Goal: Transaction & Acquisition: Purchase product/service

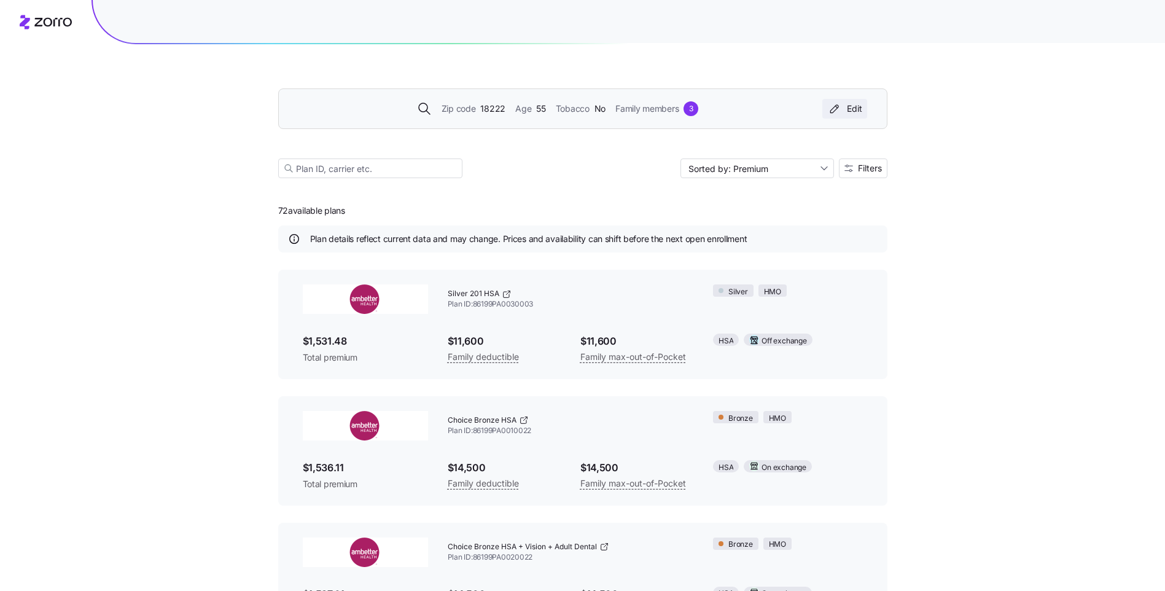
click at [850, 109] on div "Edit" at bounding box center [844, 109] width 35 height 12
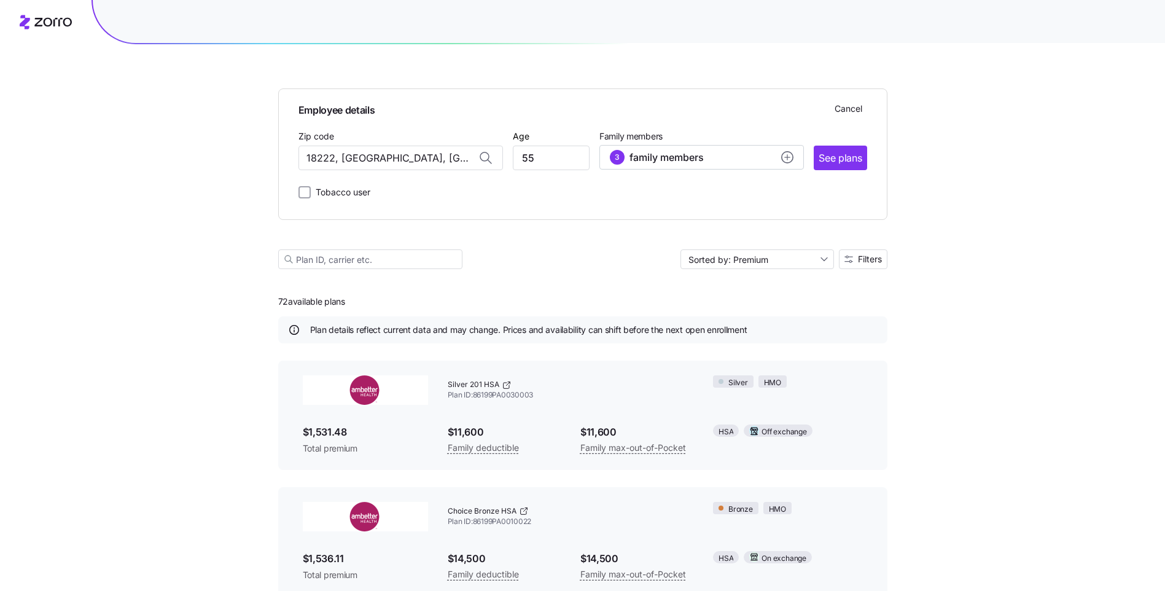
click at [485, 160] on icon at bounding box center [484, 156] width 9 height 9
click at [445, 158] on input "18222, [GEOGRAPHIC_DATA], [GEOGRAPHIC_DATA]" at bounding box center [401, 158] width 205 height 25
type input "1"
click at [447, 185] on span "17970, [GEOGRAPHIC_DATA], [GEOGRAPHIC_DATA]" at bounding box center [398, 189] width 172 height 15
type input "17970, [GEOGRAPHIC_DATA], [GEOGRAPHIC_DATA]"
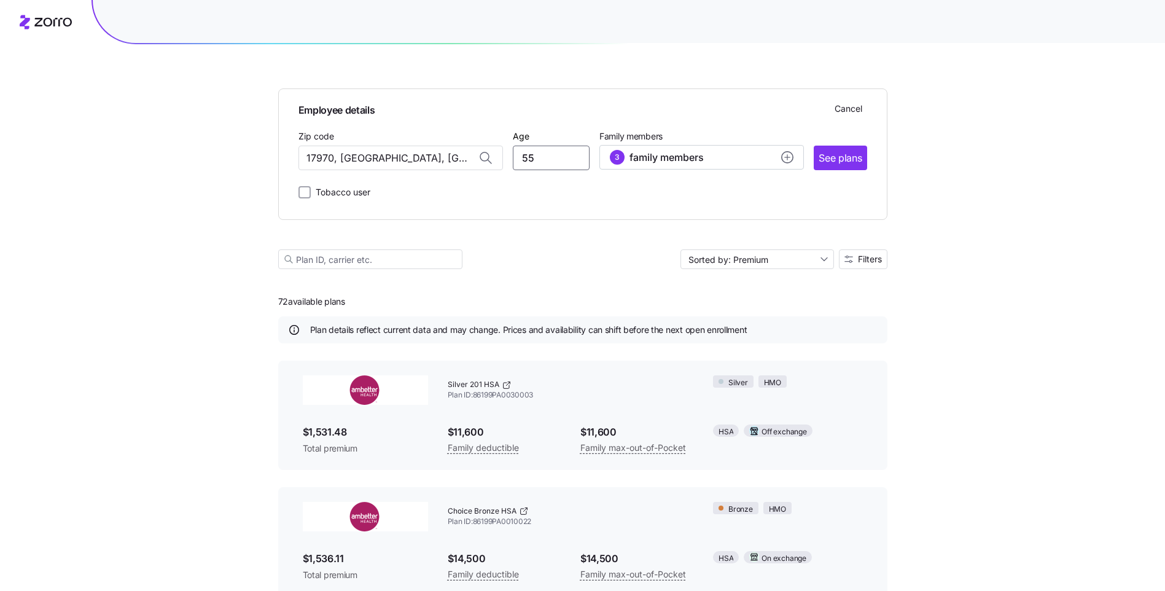
click at [570, 165] on input "55" at bounding box center [551, 158] width 77 height 25
type input "5"
type input "35"
click at [827, 158] on span "See plans" at bounding box center [840, 157] width 43 height 15
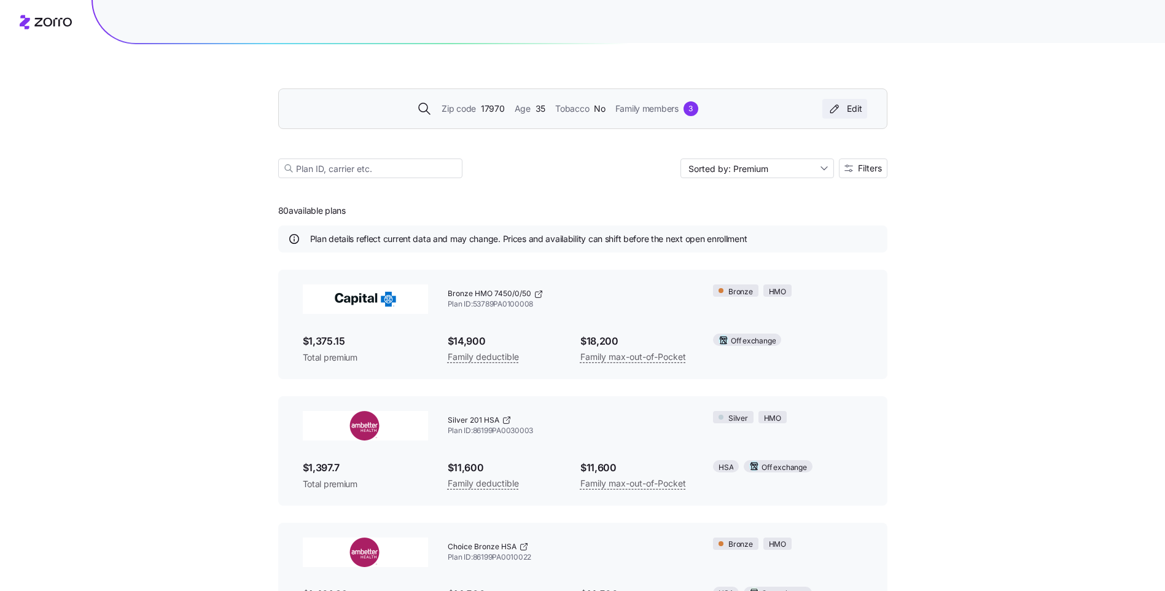
click at [849, 109] on div "Edit" at bounding box center [844, 109] width 35 height 12
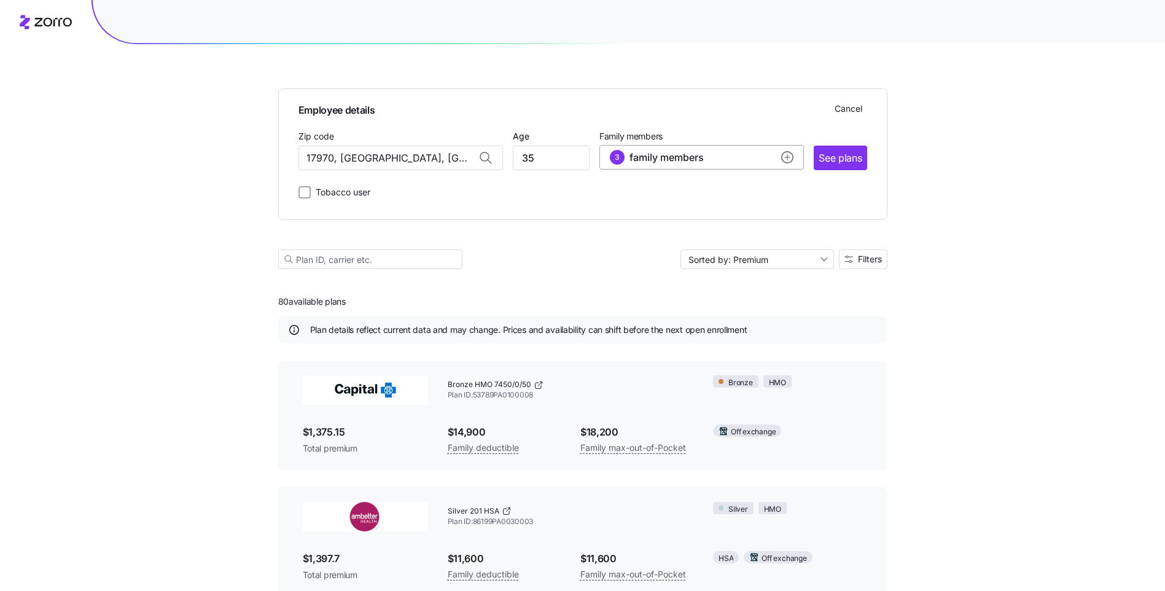
click at [789, 154] on circle "add icon" at bounding box center [787, 157] width 11 height 11
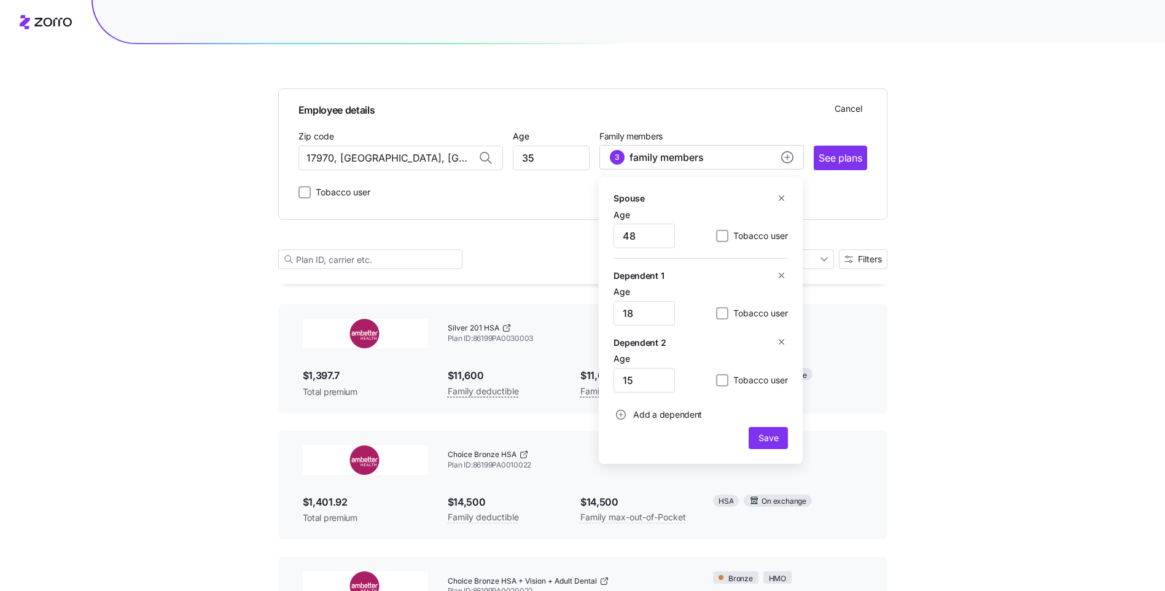
scroll to position [184, 0]
click at [784, 340] on icon "button" at bounding box center [782, 343] width 6 height 6
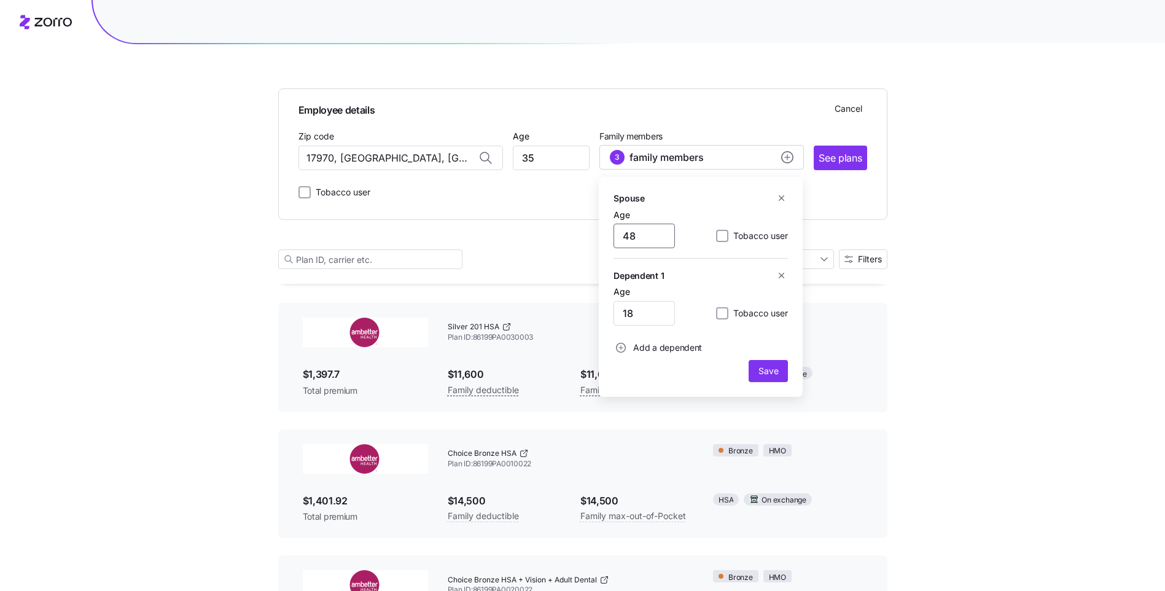
click at [658, 236] on input "48" at bounding box center [644, 236] width 61 height 25
click at [660, 236] on input "320" at bounding box center [644, 236] width 61 height 25
type input "32"
click at [662, 317] on input "18" at bounding box center [644, 313] width 61 height 25
type input "2"
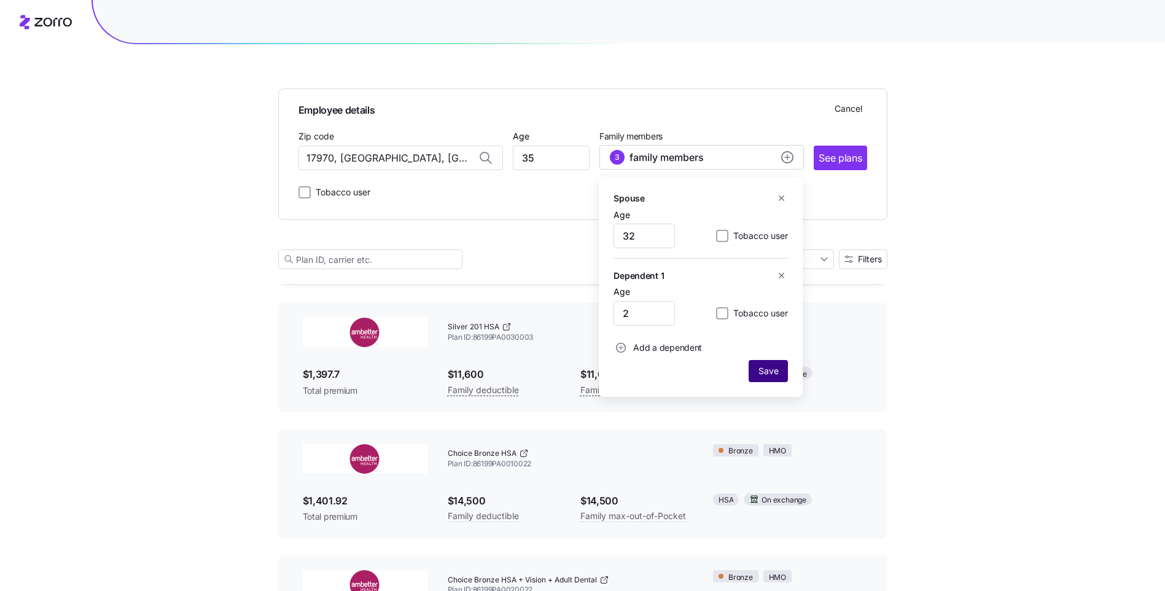
click at [770, 368] on span "Save" at bounding box center [769, 371] width 20 height 12
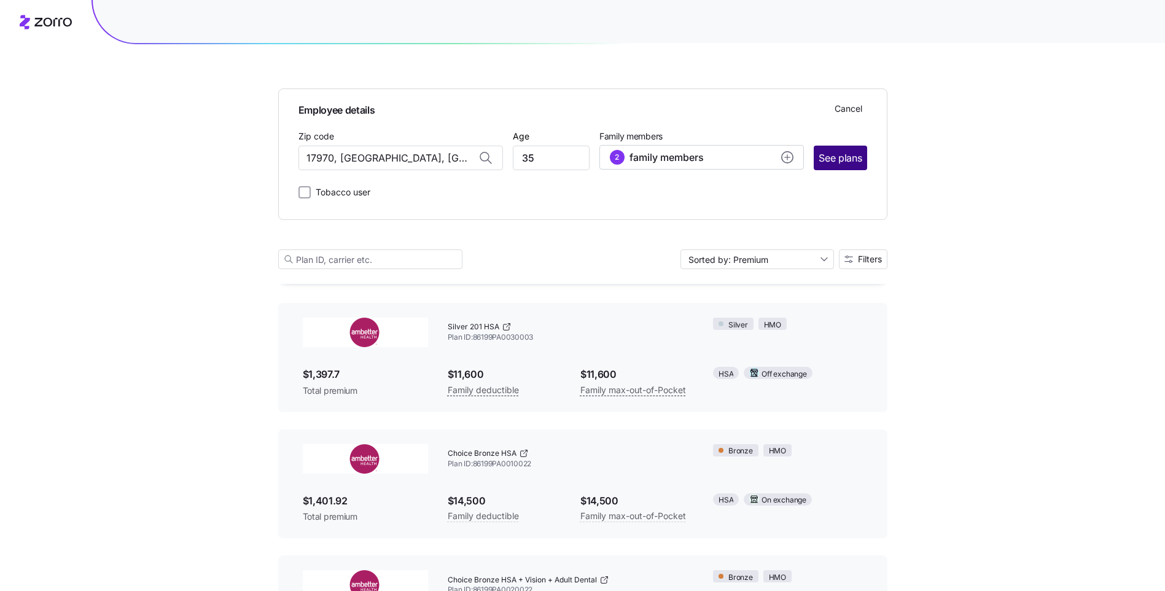
click at [860, 153] on span "See plans" at bounding box center [840, 157] width 43 height 15
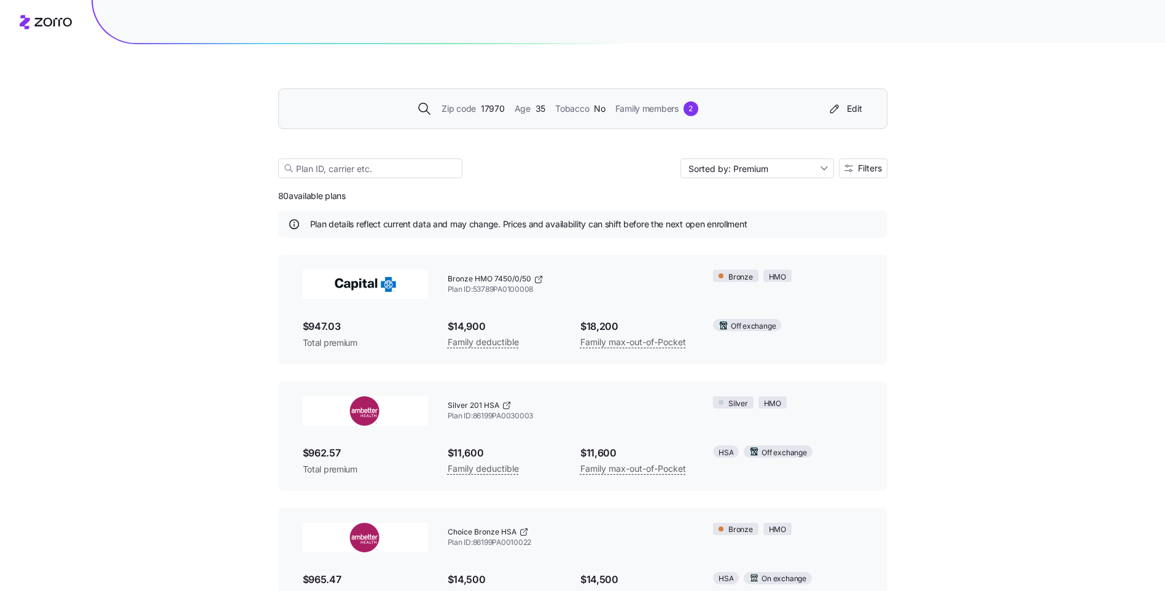
scroll to position [0, 0]
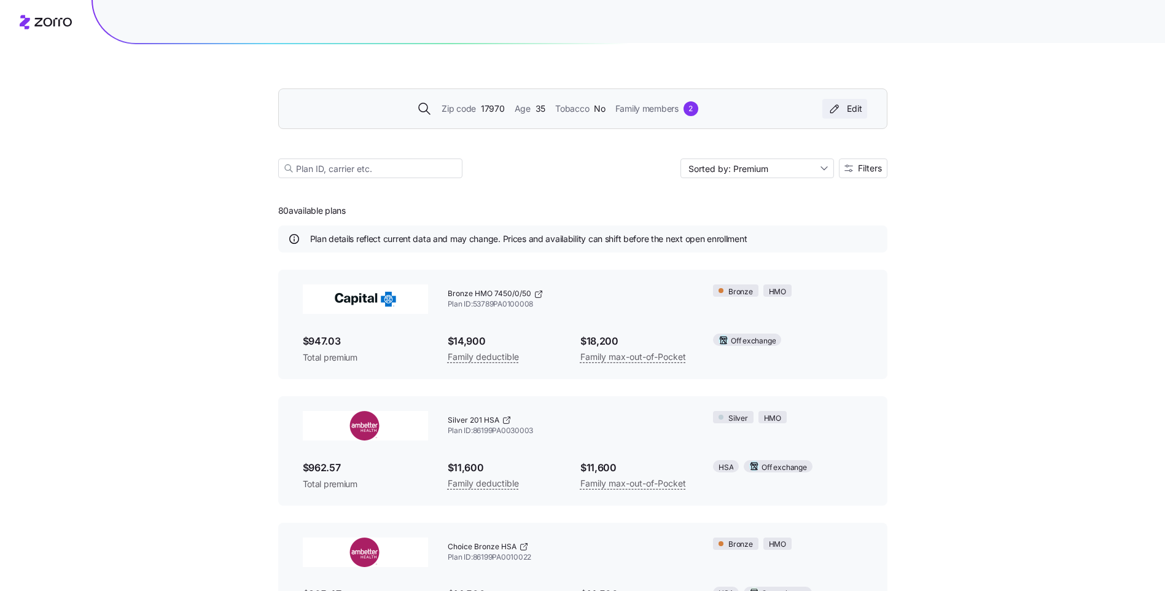
click at [844, 107] on div "Edit" at bounding box center [844, 109] width 35 height 12
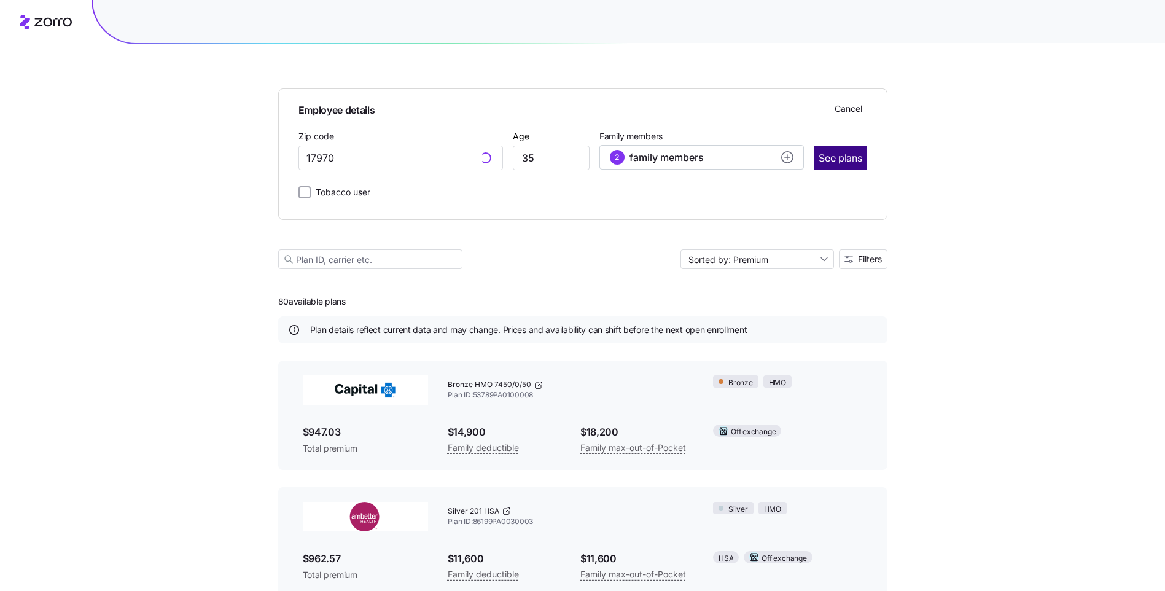
type input "17970, [GEOGRAPHIC_DATA], [GEOGRAPHIC_DATA]"
click at [793, 162] on icon "add icon" at bounding box center [787, 157] width 12 height 12
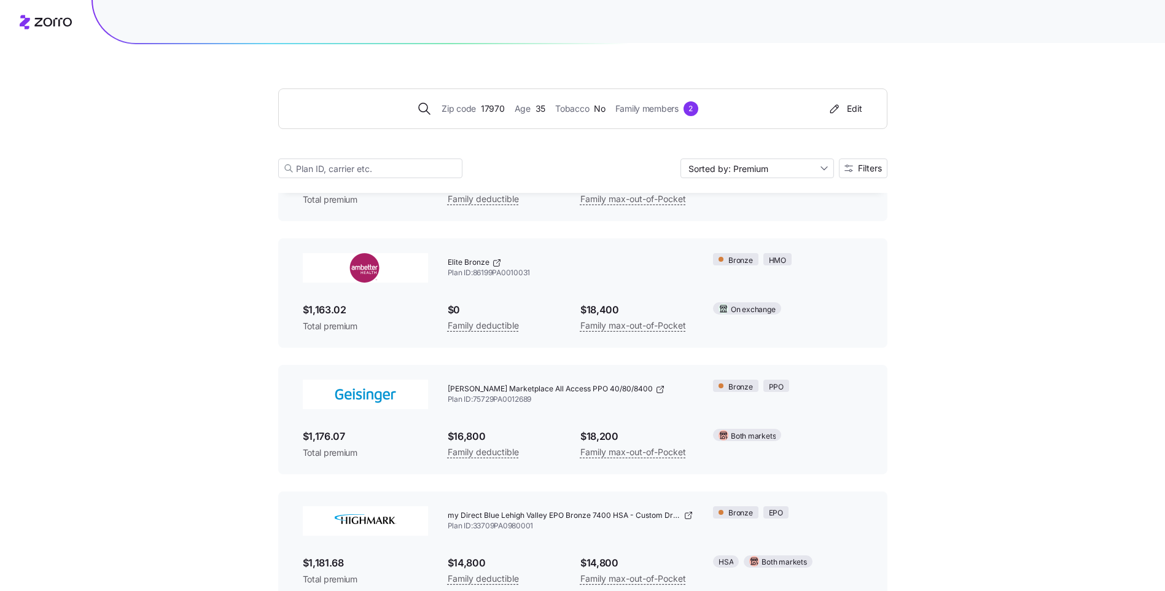
scroll to position [1781, 0]
